Goal: Find specific page/section: Find specific page/section

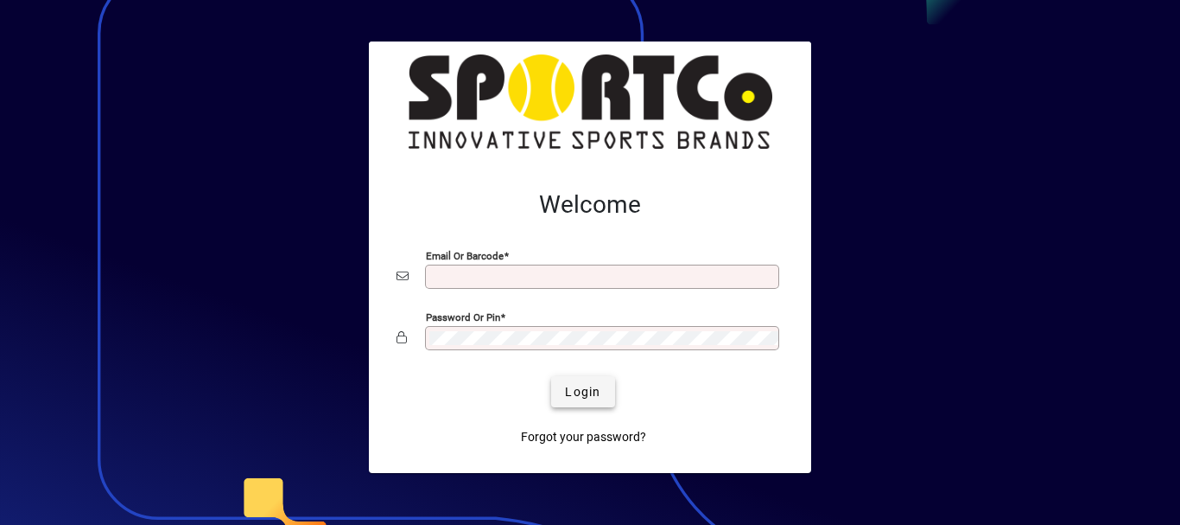
type input "**********"
drag, startPoint x: 588, startPoint y: 391, endPoint x: 575, endPoint y: 392, distance: 13.0
click at [577, 392] on span "Login" at bounding box center [582, 392] width 35 height 18
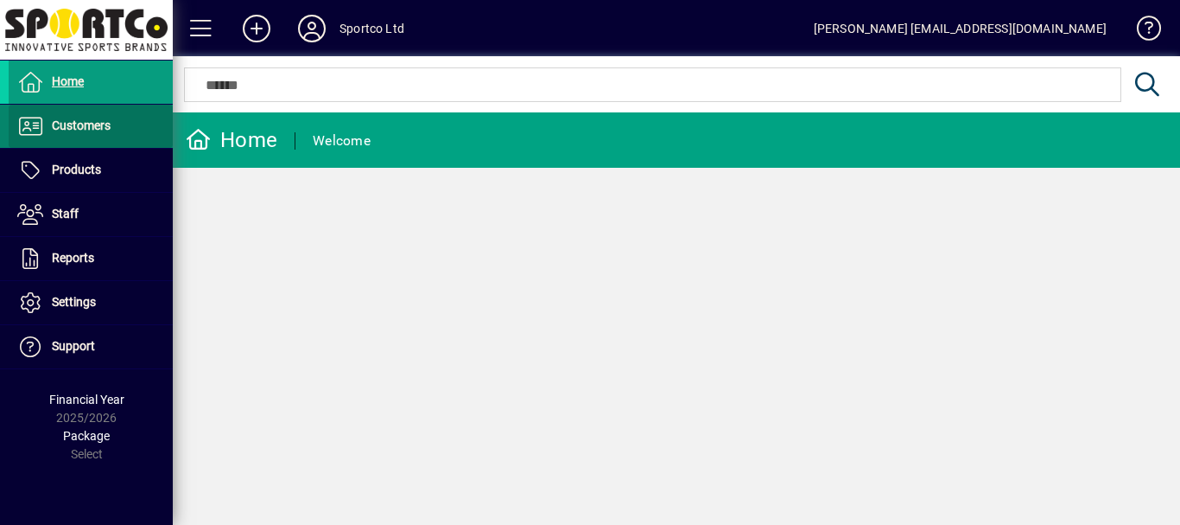
click at [65, 120] on span "Customers" at bounding box center [81, 125] width 59 height 14
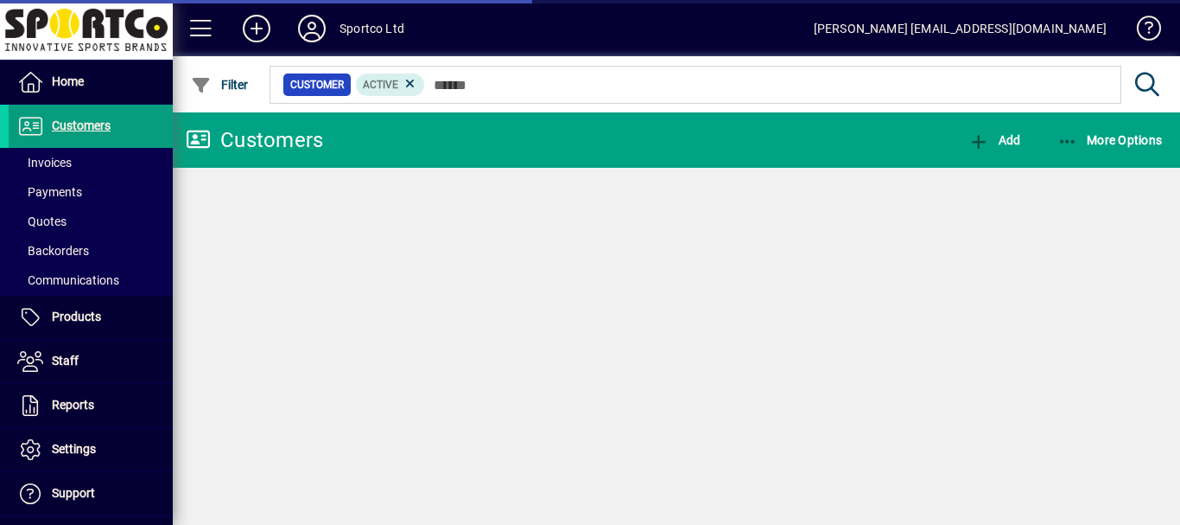
click at [60, 162] on span "Invoices" at bounding box center [44, 163] width 54 height 14
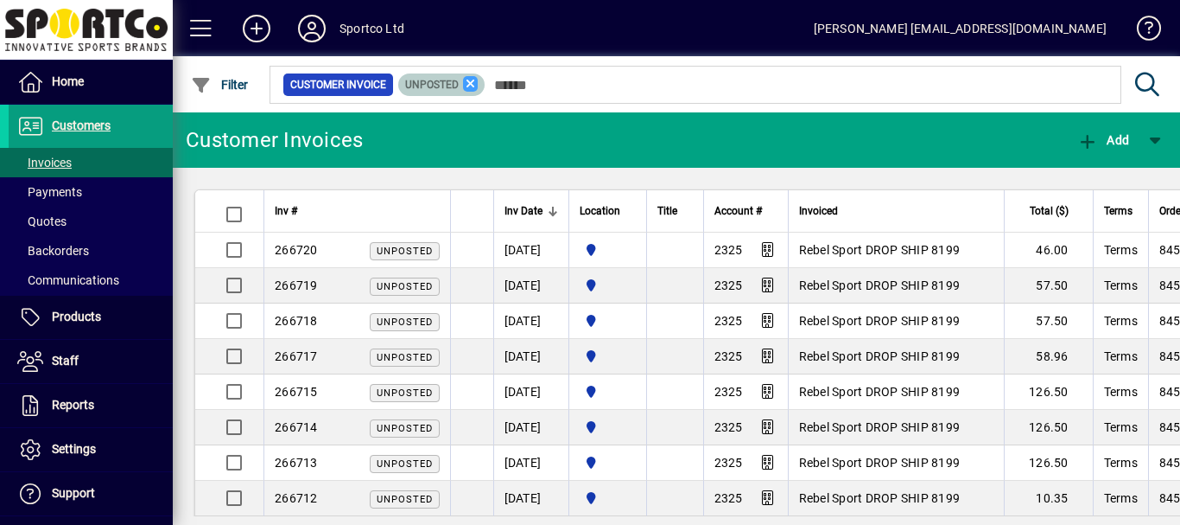
click at [468, 83] on icon at bounding box center [471, 84] width 16 height 16
